Goal: Book appointment/travel/reservation

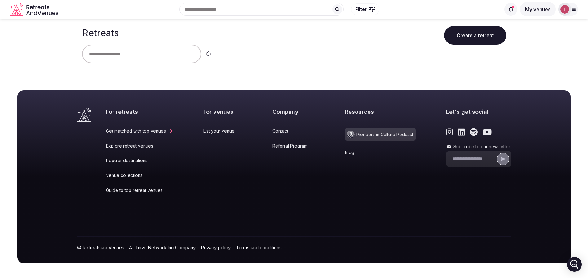
click at [324, 49] on div at bounding box center [294, 54] width 424 height 19
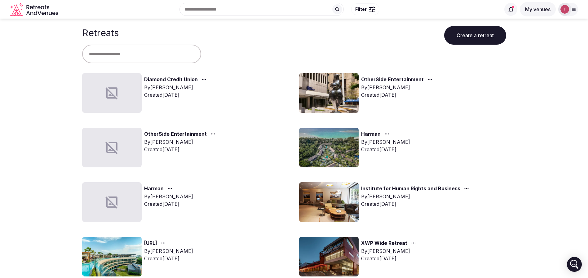
drag, startPoint x: 0, startPoint y: 90, endPoint x: 96, endPoint y: 78, distance: 96.7
drag, startPoint x: 543, startPoint y: 115, endPoint x: 540, endPoint y: 115, distance: 3.4
click at [341, 139] on img at bounding box center [329, 148] width 60 height 40
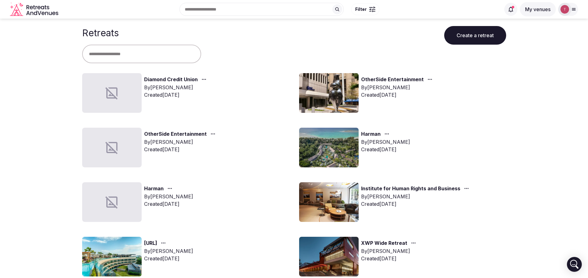
click at [341, 139] on img at bounding box center [329, 148] width 60 height 40
click at [365, 134] on link "Harman" at bounding box center [371, 134] width 20 height 8
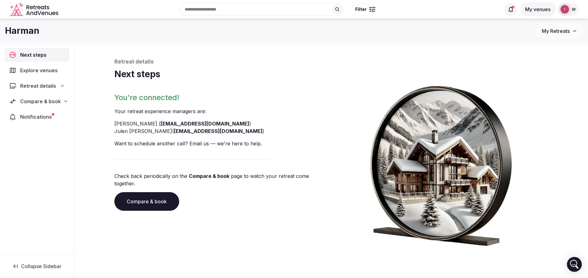
click at [143, 194] on link "Compare & book" at bounding box center [146, 201] width 65 height 19
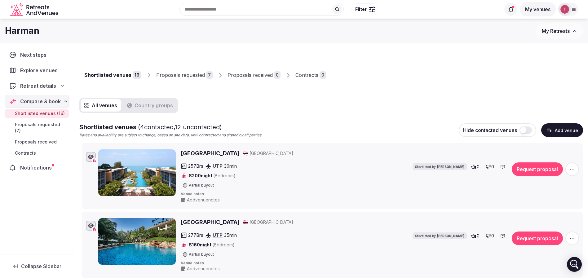
click at [251, 39] on div "[PERSON_NAME] My Retreats" at bounding box center [294, 31] width 588 height 25
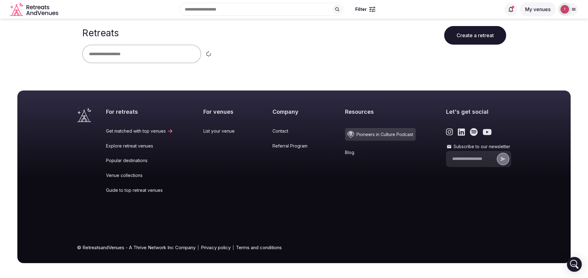
click at [365, 59] on div at bounding box center [294, 54] width 424 height 19
click at [31, 43] on main "Retreats Create a retreat" at bounding box center [294, 46] width 588 height 55
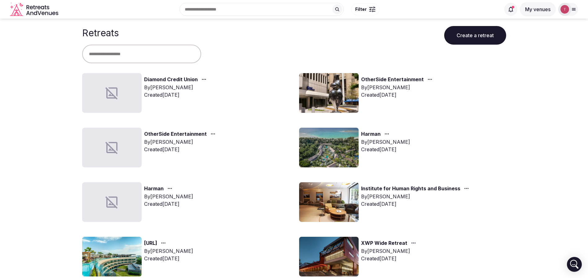
click at [170, 56] on input "text" at bounding box center [141, 54] width 119 height 19
click at [100, 33] on h1 "Retreats" at bounding box center [100, 32] width 37 height 11
click at [99, 33] on h1 "Retreats" at bounding box center [100, 32] width 37 height 11
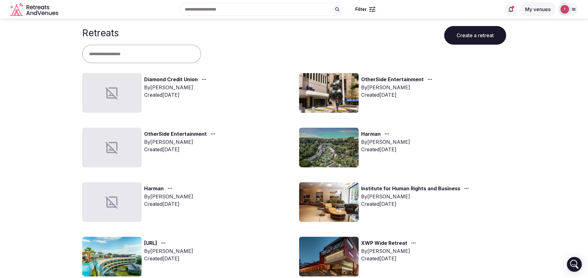
click at [103, 57] on input "text" at bounding box center [141, 54] width 119 height 19
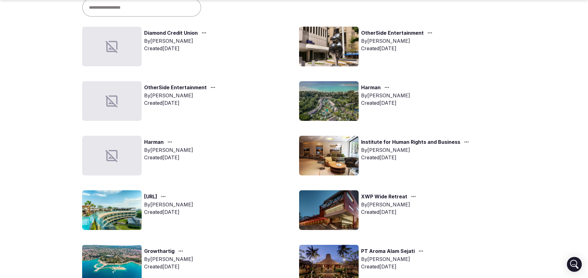
click at [321, 150] on img at bounding box center [329, 156] width 60 height 40
click at [377, 143] on link "Institute for Human Rights and Business" at bounding box center [410, 142] width 99 height 8
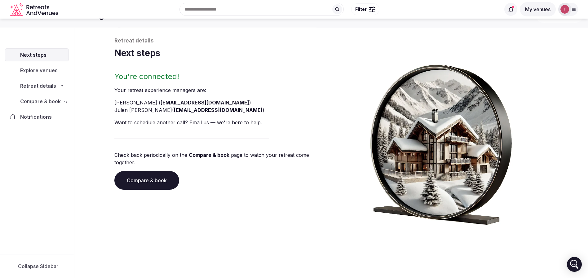
scroll to position [21, 0]
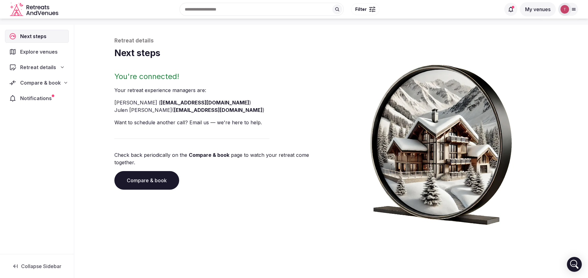
click at [144, 172] on link "Compare & book" at bounding box center [146, 180] width 65 height 19
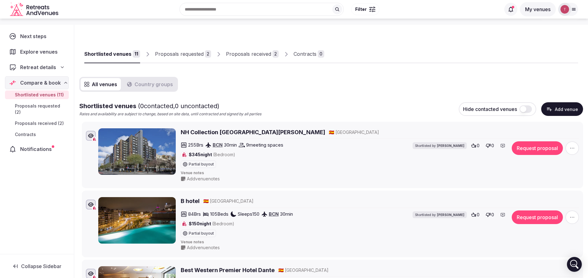
click at [53, 66] on span "Retreat details" at bounding box center [38, 67] width 36 height 7
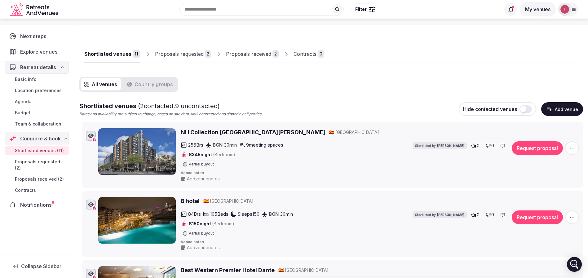
click at [33, 114] on link "Budget" at bounding box center [37, 112] width 64 height 9
click at [28, 112] on span "Budget" at bounding box center [22, 113] width 15 height 6
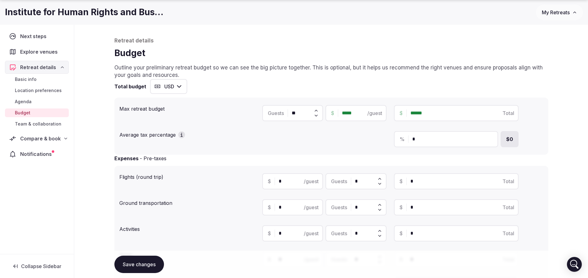
scroll to position [277, 0]
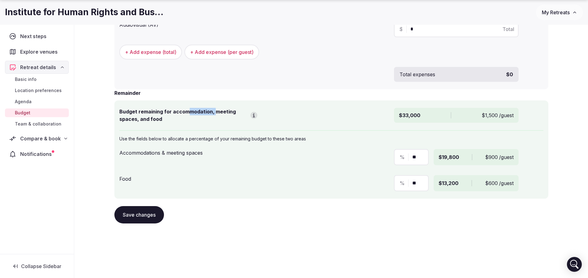
drag, startPoint x: 187, startPoint y: 111, endPoint x: 214, endPoint y: 112, distance: 27.3
click at [214, 111] on div "Budget remaining for accommodation, meeting spaces, and food" at bounding box center [188, 113] width 138 height 17
click at [214, 112] on div "Budget remaining for accommodation, meeting spaces, and food" at bounding box center [188, 113] width 138 height 17
drag, startPoint x: 400, startPoint y: 117, endPoint x: 422, endPoint y: 116, distance: 21.7
click at [422, 116] on div "$33,000 $1,500 /guest" at bounding box center [456, 115] width 124 height 15
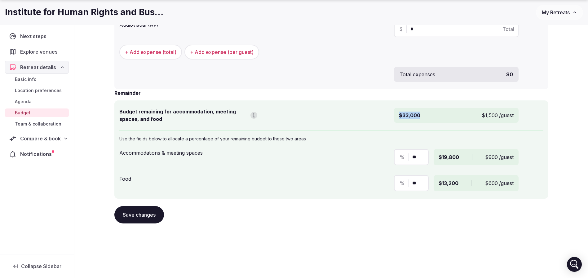
copy span "$33,000"
click at [453, 229] on div "Retreat details Budget Outline your preliminary retreat budget so we can see th…" at bounding box center [331, 9] width 446 height 487
click at [411, 114] on span "$33,000" at bounding box center [409, 115] width 21 height 7
copy span "33,000"
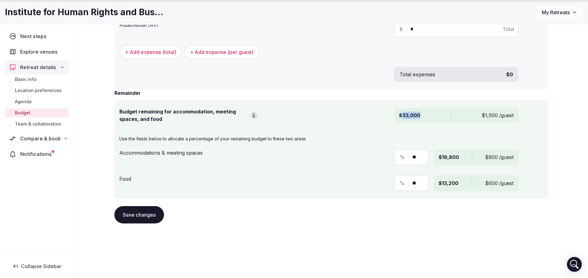
click at [434, 114] on div "$33,000 $1,500 /guest" at bounding box center [456, 115] width 124 height 15
click at [425, 118] on div "$33,000 $1,500 /guest" at bounding box center [456, 115] width 124 height 15
click at [397, 113] on div "$33,000 $1,500 /guest" at bounding box center [456, 115] width 124 height 15
click at [403, 115] on span "$33,000" at bounding box center [409, 115] width 21 height 7
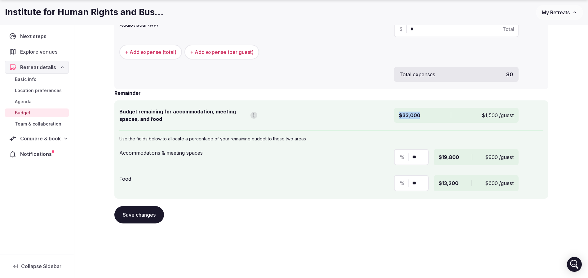
click at [403, 115] on span "$33,000" at bounding box center [409, 115] width 21 height 7
copy span "$33,000"
click at [45, 80] on link "Basic info" at bounding box center [37, 79] width 64 height 9
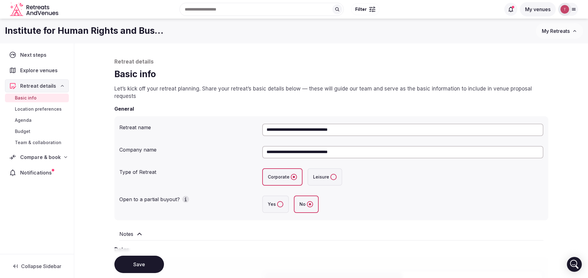
click at [55, 160] on span "Compare & book" at bounding box center [40, 156] width 41 height 7
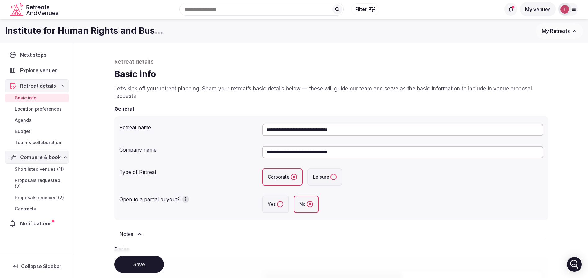
click at [50, 168] on span "Shortlisted venues (11)" at bounding box center [39, 169] width 49 height 6
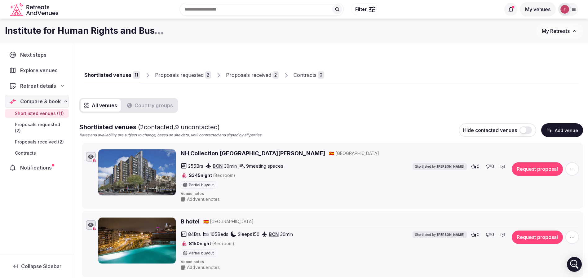
click at [263, 77] on div "Proposals received" at bounding box center [248, 74] width 45 height 7
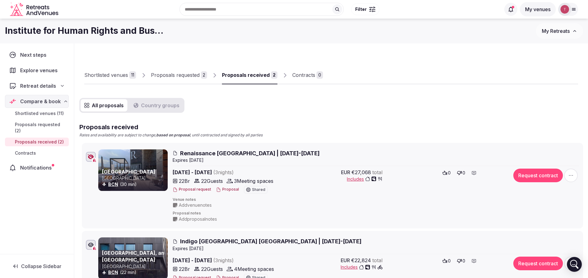
scroll to position [46, 0]
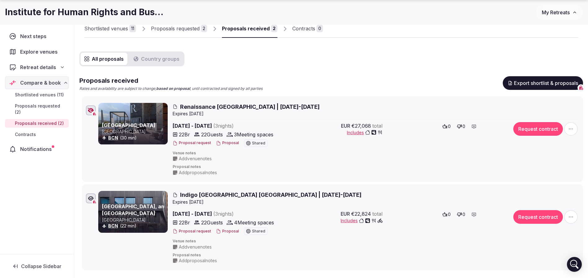
click at [41, 68] on span "Retreat details" at bounding box center [38, 67] width 36 height 7
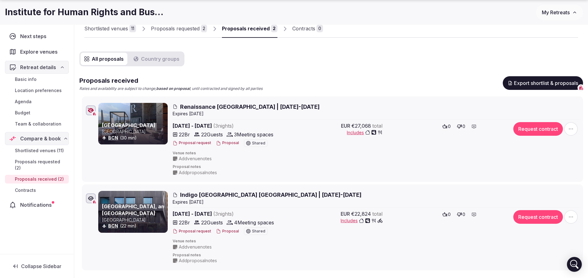
click at [34, 113] on link "Budget" at bounding box center [37, 112] width 64 height 9
click at [21, 112] on span "Budget" at bounding box center [22, 113] width 15 height 6
click at [25, 111] on span "Budget" at bounding box center [22, 113] width 15 height 6
click at [25, 111] on div "Basic info Location preferences Agenda Budget Team & collaboration" at bounding box center [37, 102] width 64 height 56
